Goal: Information Seeking & Learning: Learn about a topic

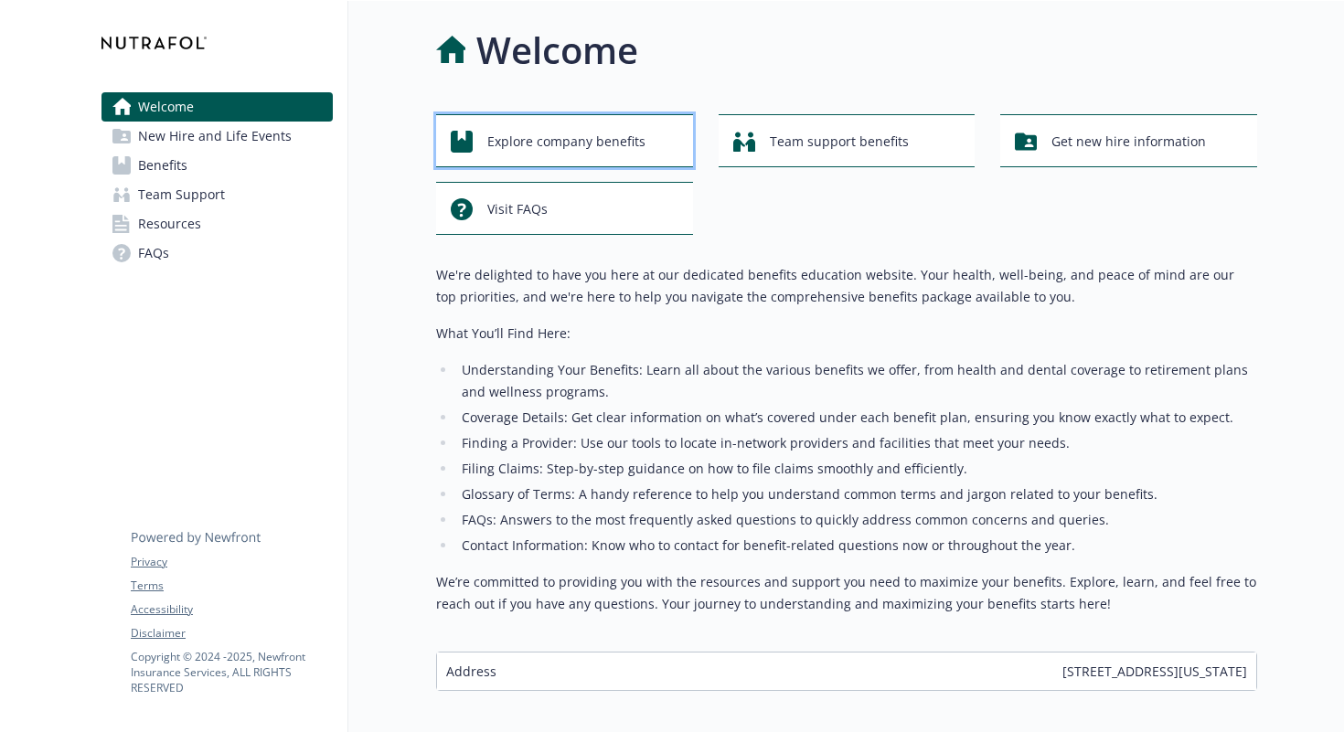
click at [539, 140] on span "Explore company benefits" at bounding box center [566, 141] width 158 height 35
